Goal: Check status

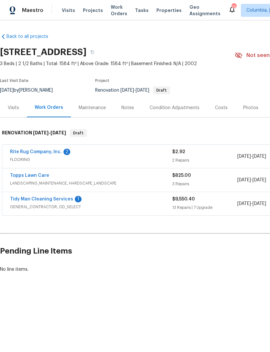
click at [21, 200] on link "Tidy Man Cleaning Services" at bounding box center [41, 199] width 63 height 5
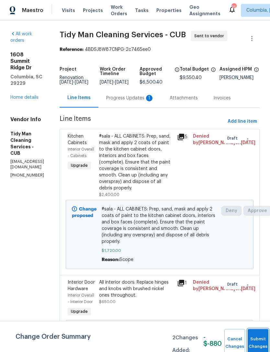
click at [256, 346] on span "Submit Changes" at bounding box center [258, 342] width 14 height 15
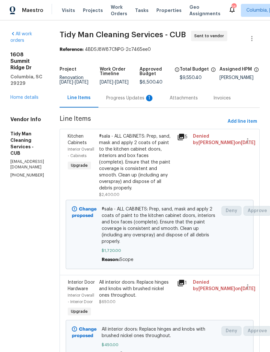
click at [132, 101] on div "Progress Updates 1" at bounding box center [130, 98] width 48 height 6
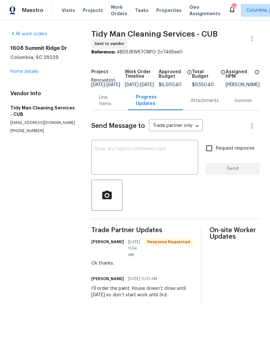
click at [25, 73] on link "Home details" at bounding box center [24, 71] width 28 height 5
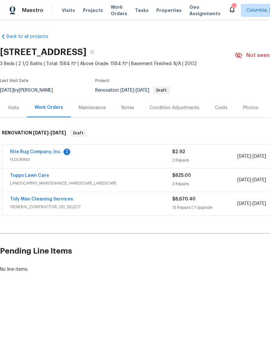
click at [30, 153] on link "Rite Rug Company, Inc." at bounding box center [36, 152] width 52 height 5
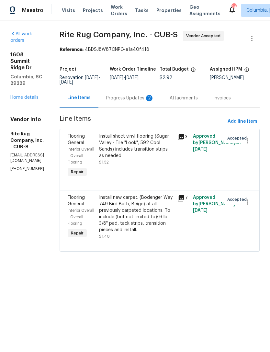
click at [142, 91] on div "Progress Updates 2" at bounding box center [129, 97] width 63 height 19
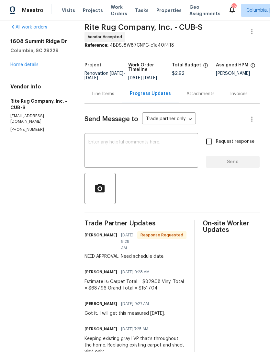
scroll to position [6, 0]
